Goal: Information Seeking & Learning: Check status

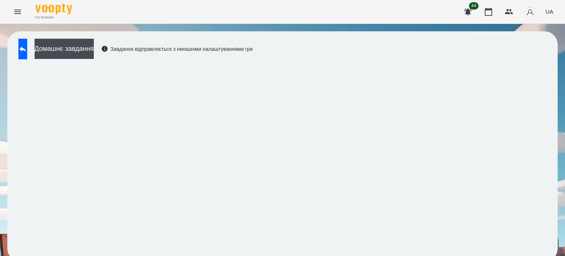
click at [19, 10] on icon "Menu" at bounding box center [17, 12] width 7 height 4
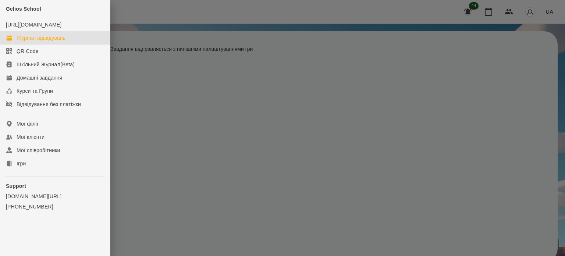
click at [30, 42] on div "Журнал відвідувань" at bounding box center [41, 37] width 49 height 7
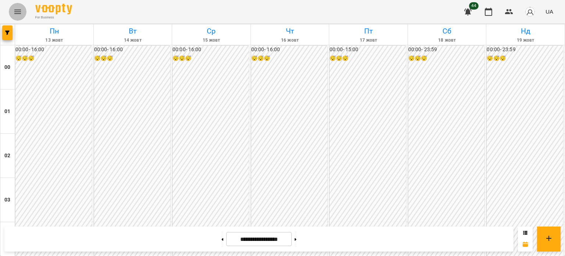
click at [20, 10] on icon "Menu" at bounding box center [17, 11] width 9 height 9
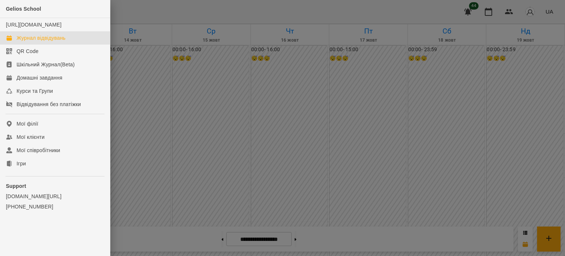
click at [188, 78] on div at bounding box center [282, 128] width 565 height 256
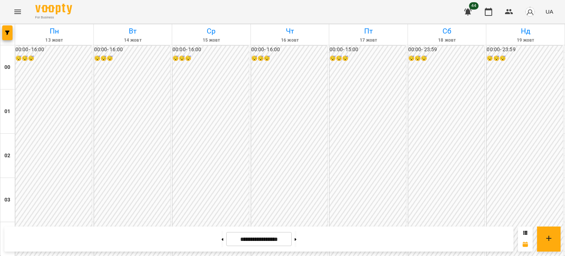
scroll to position [698, 0]
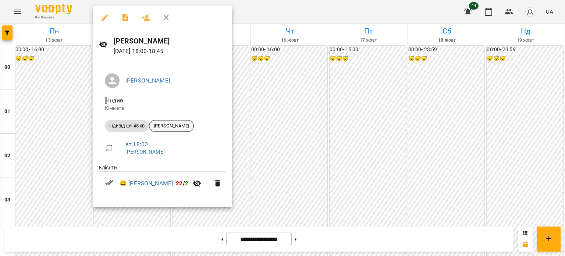
click at [178, 128] on span "[PERSON_NAME]" at bounding box center [171, 126] width 44 height 7
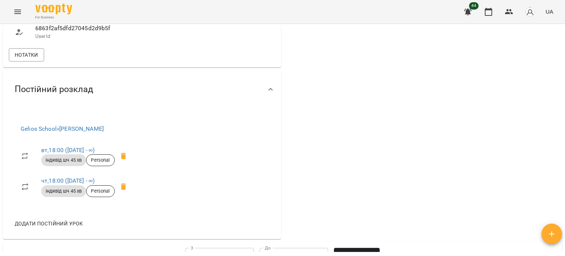
scroll to position [653, 0]
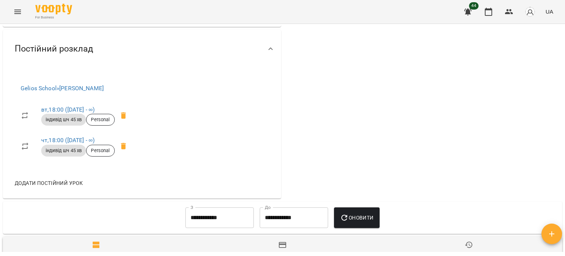
click at [31, 19] on span "Нотатки" at bounding box center [27, 14] width 24 height 9
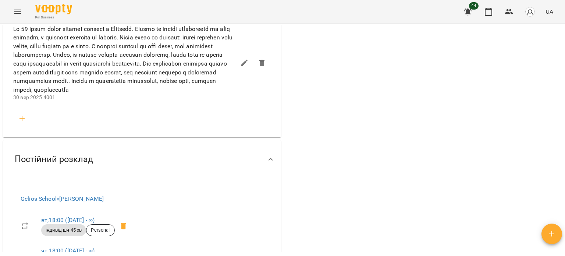
scroll to position [933, 0]
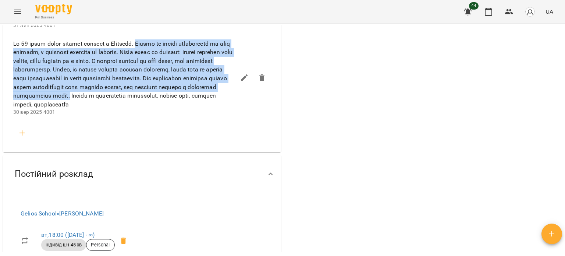
drag, startPoint x: 147, startPoint y: 110, endPoint x: 219, endPoint y: 165, distance: 89.8
click at [219, 109] on span at bounding box center [124, 74] width 223 height 70
copy span "Працює на уроках здебільшого не дуже активно, з неохотою береться до читання. Т…"
